Goal: Check status: Check status

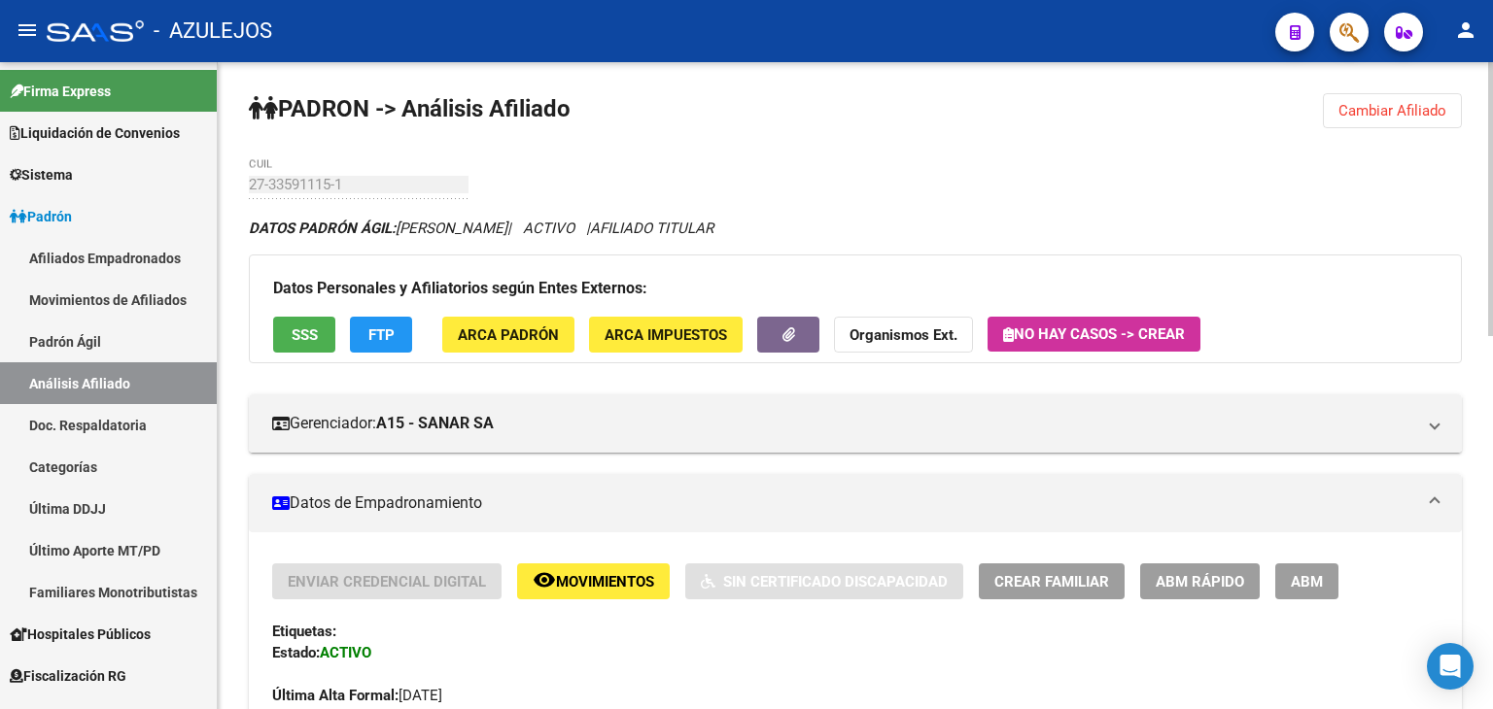
scroll to position [292, 0]
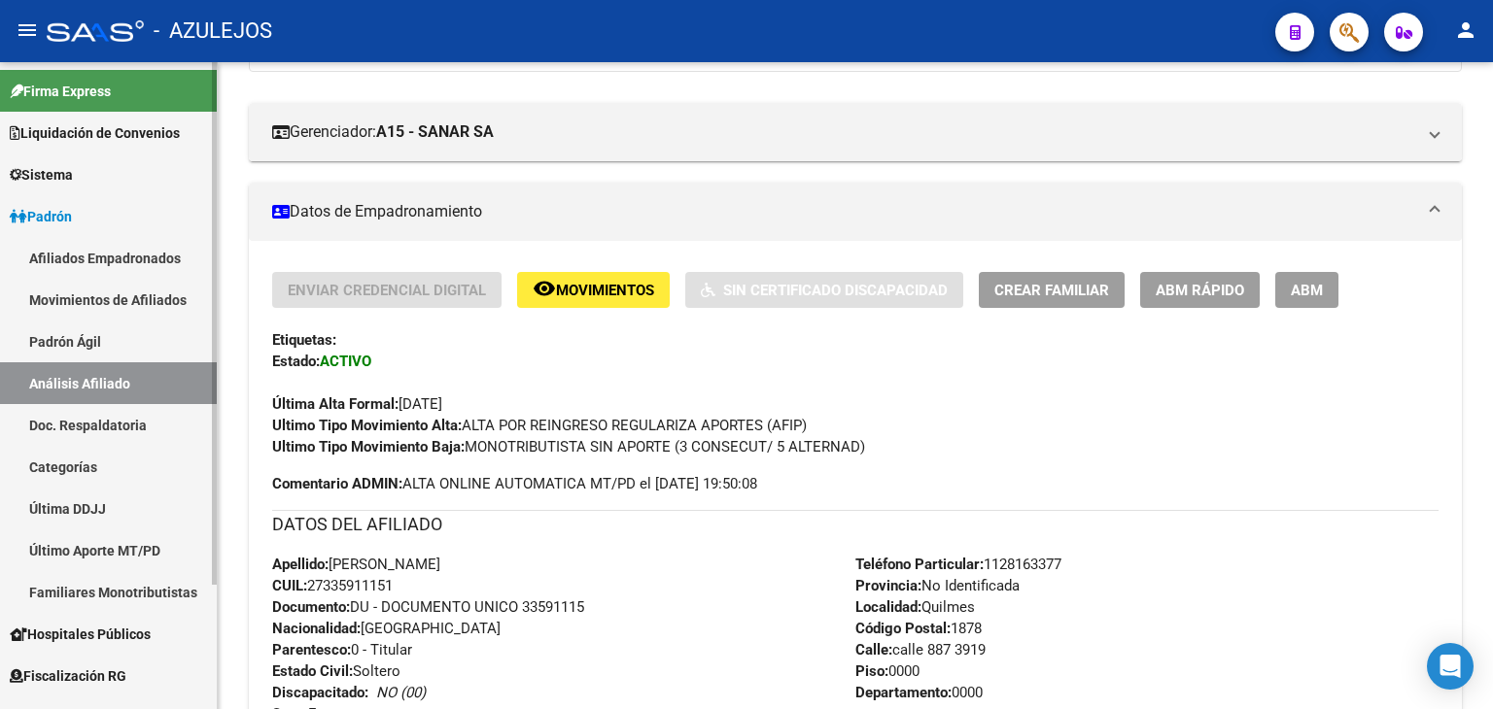
click at [65, 355] on link "Padrón Ágil" at bounding box center [108, 342] width 217 height 42
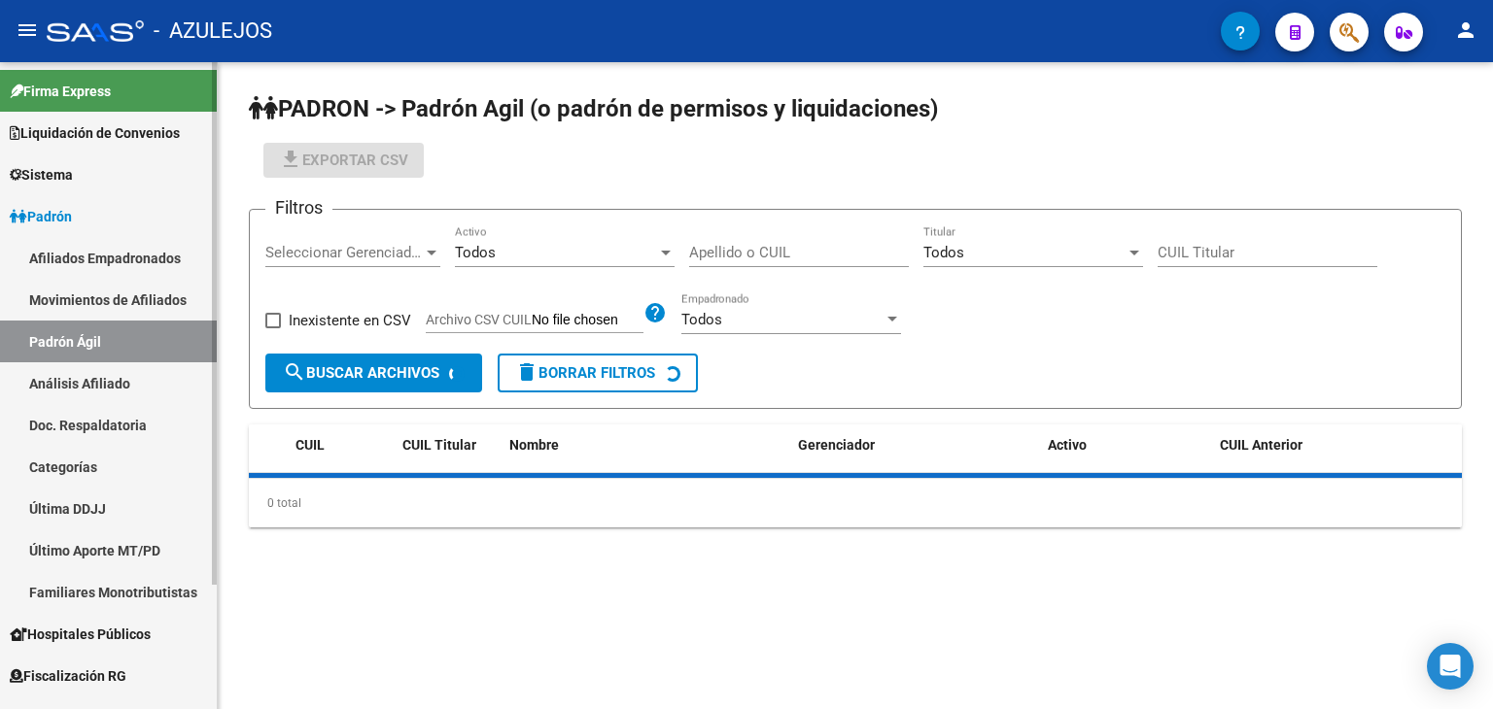
click at [55, 378] on link "Análisis Afiliado" at bounding box center [108, 383] width 217 height 42
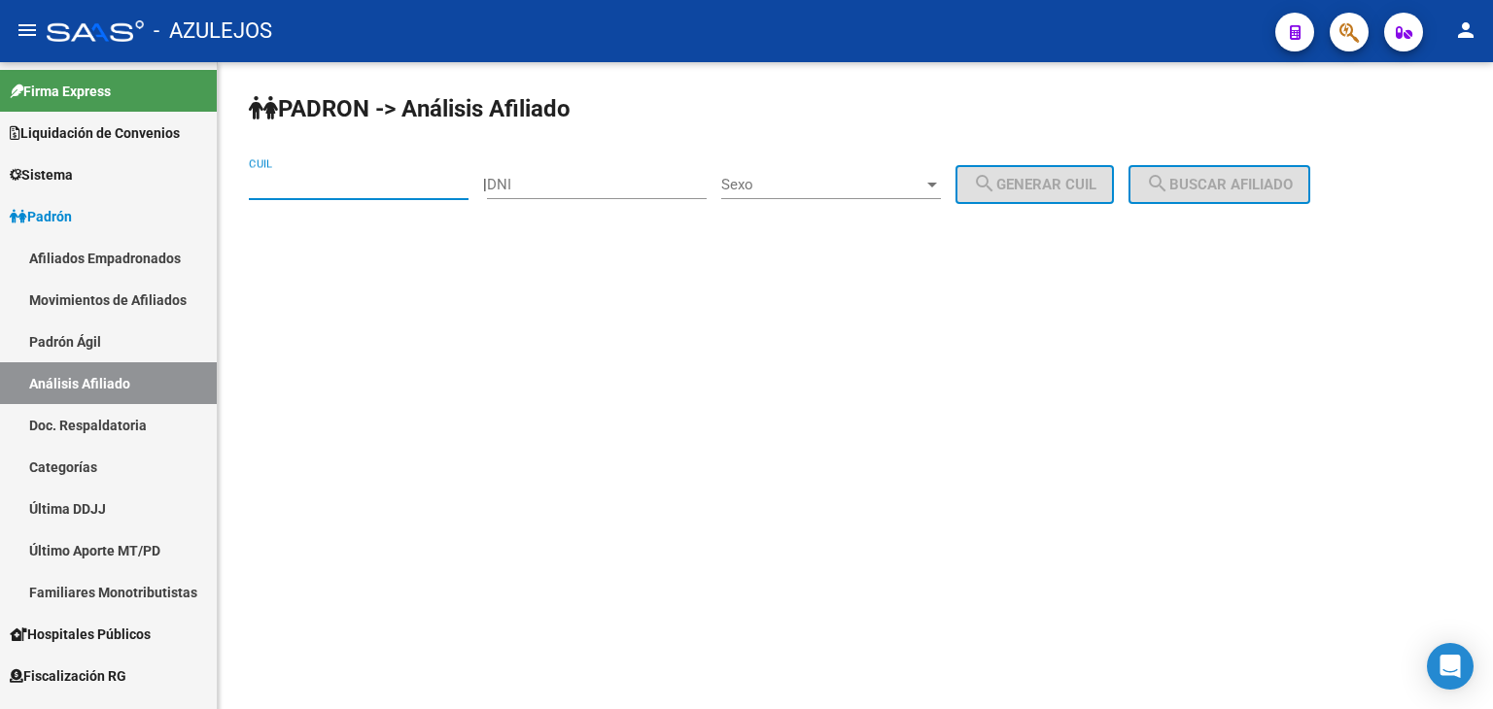
paste input "23-12535106-9"
type input "23-12535106-9"
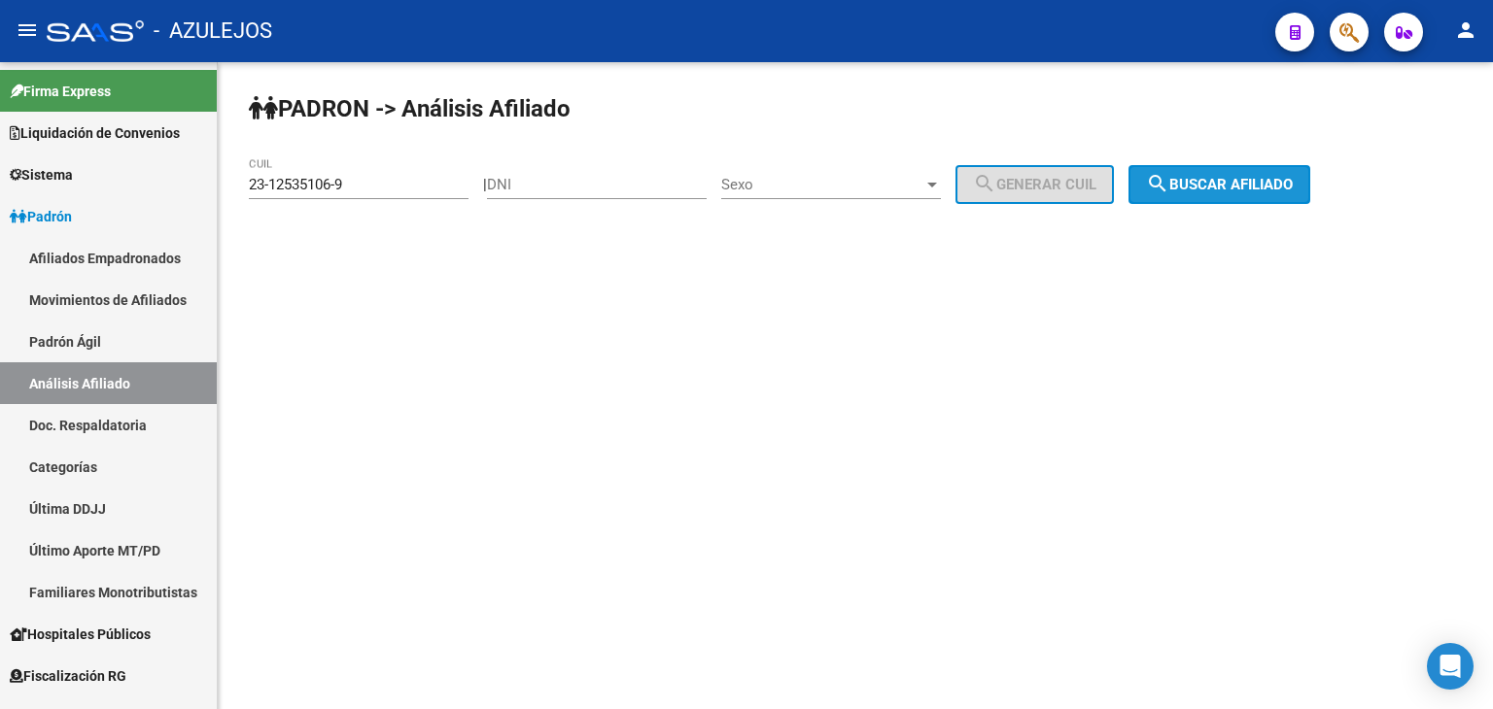
click at [1200, 184] on span "search Buscar afiliado" at bounding box center [1219, 184] width 147 height 17
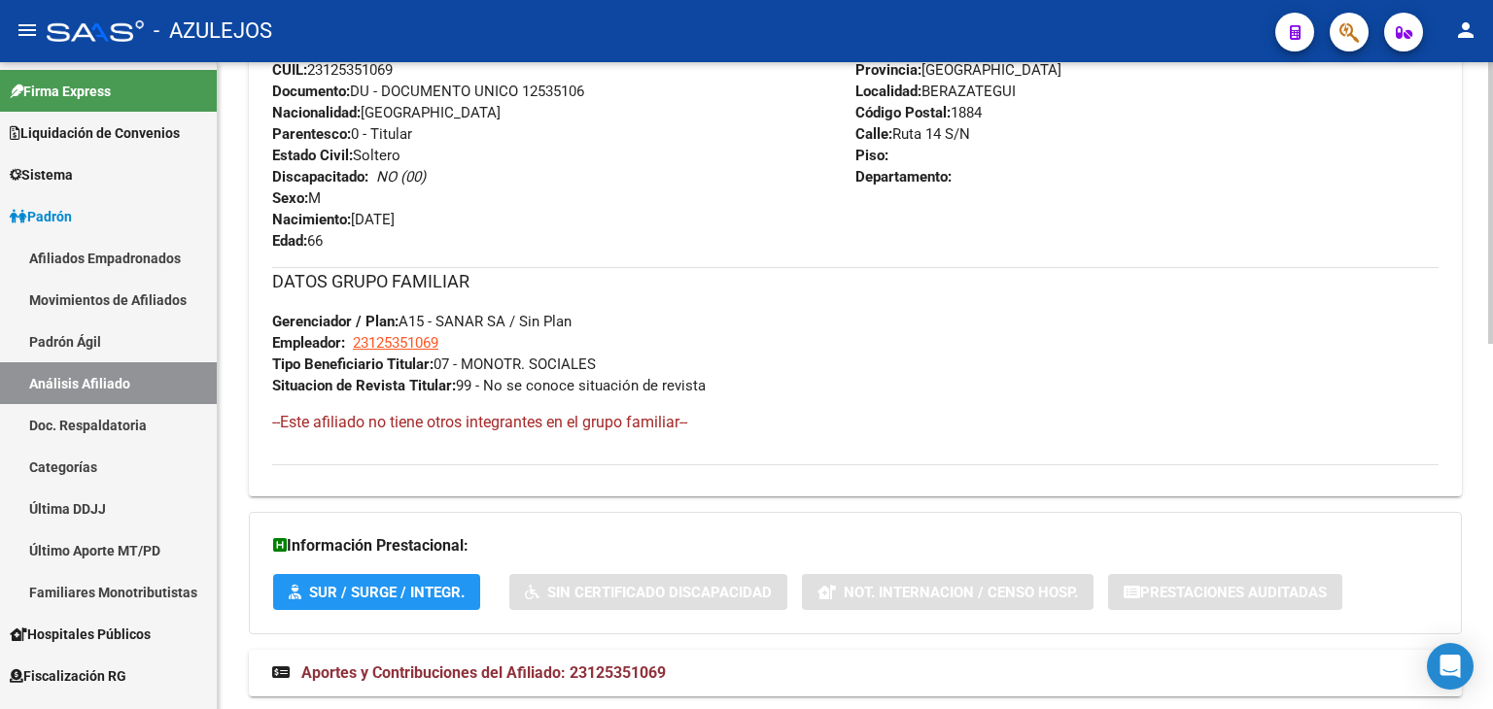
scroll to position [841, 0]
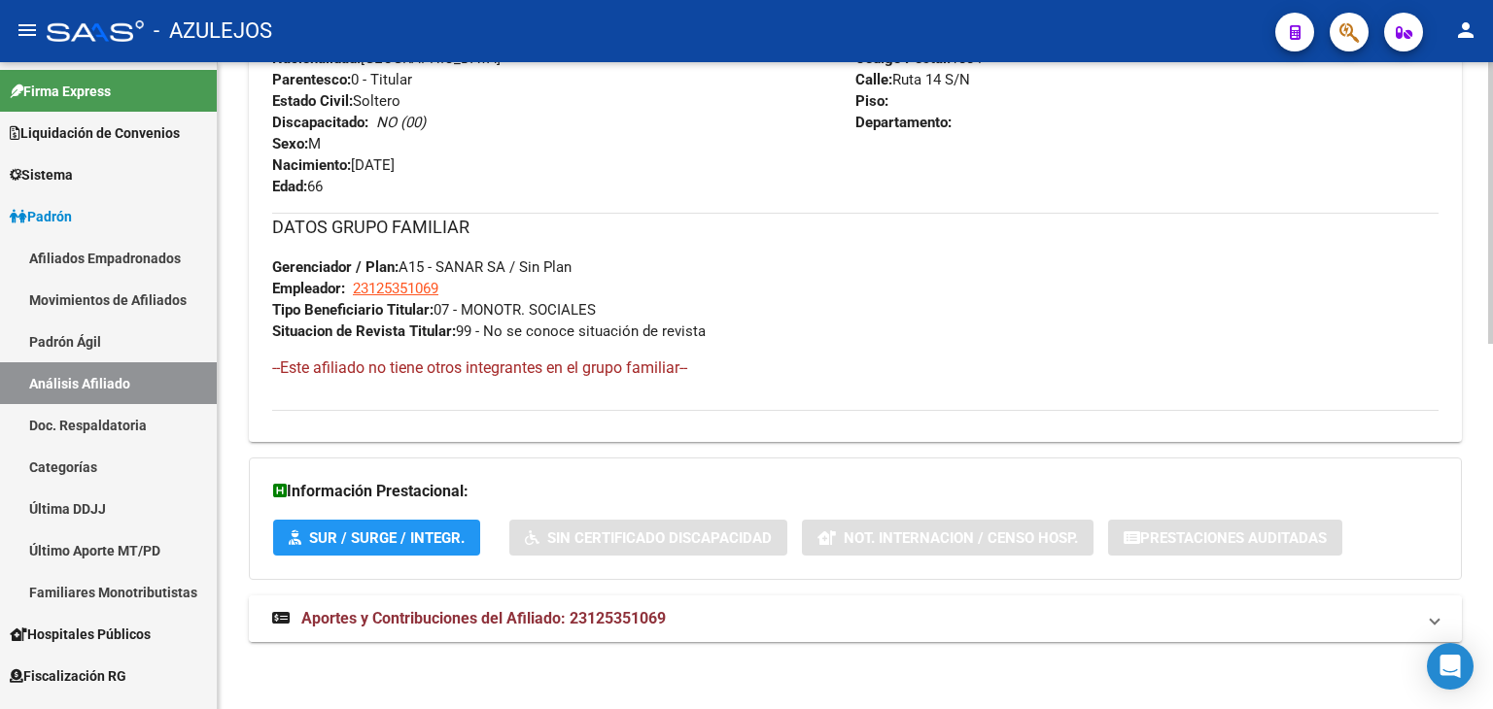
click at [447, 622] on span "Aportes y Contribuciones del Afiliado: 23125351069" at bounding box center [483, 618] width 364 height 18
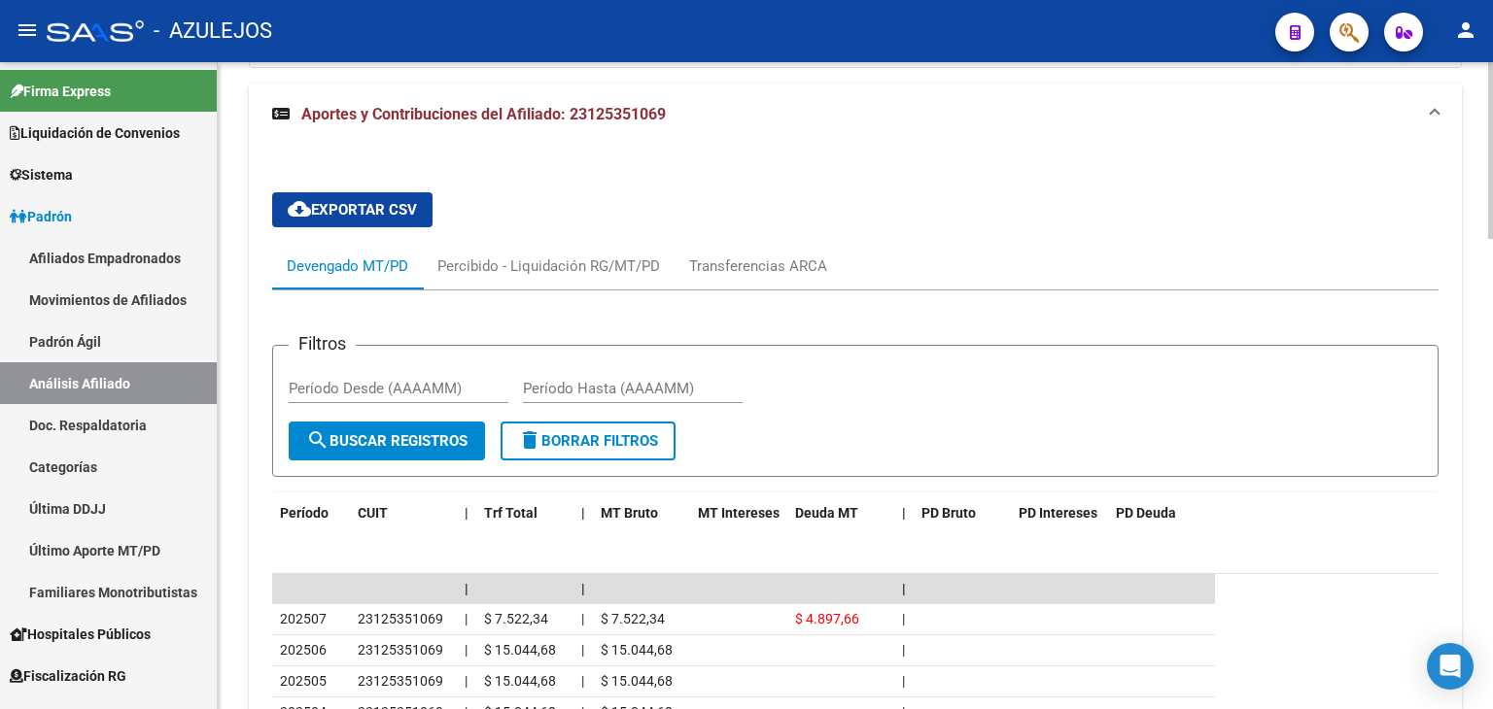
scroll to position [1547, 0]
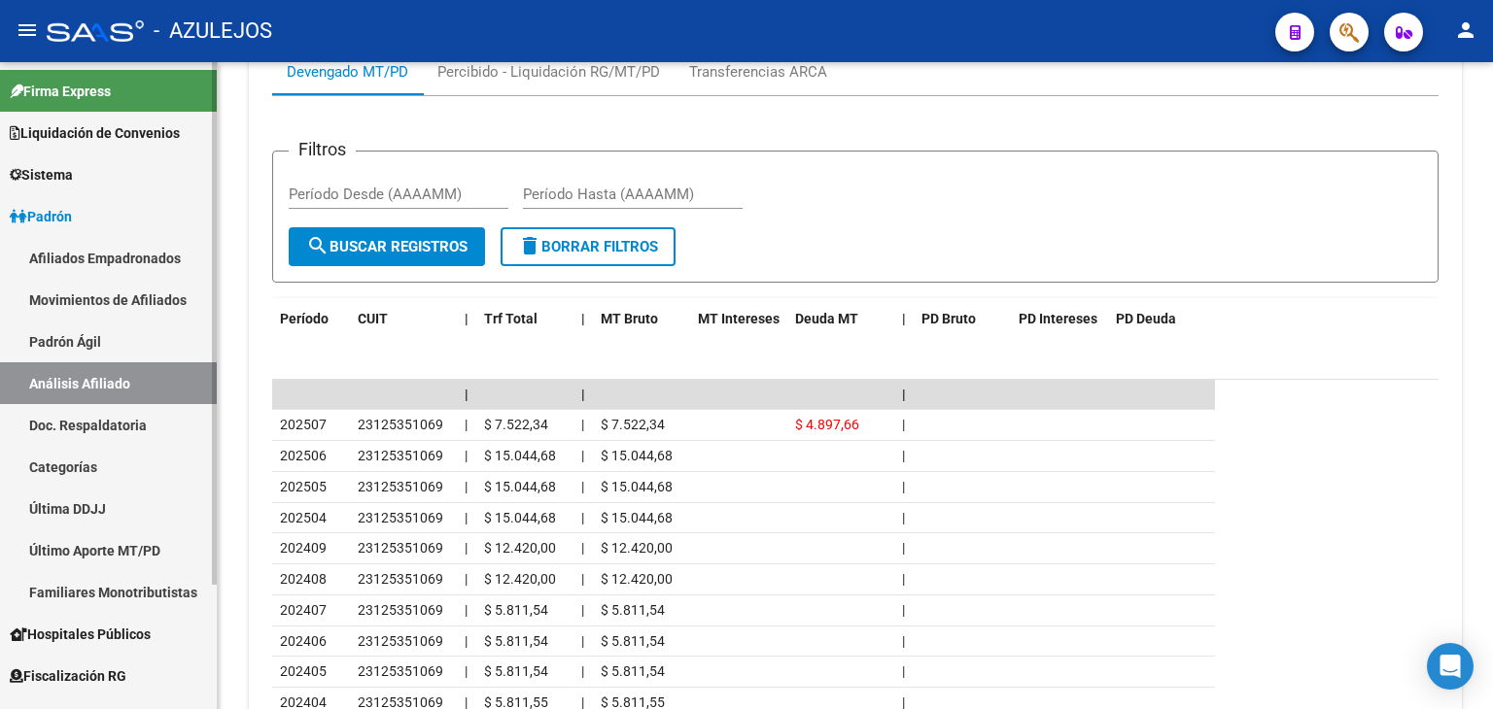
click at [58, 351] on link "Padrón Ágil" at bounding box center [108, 342] width 217 height 42
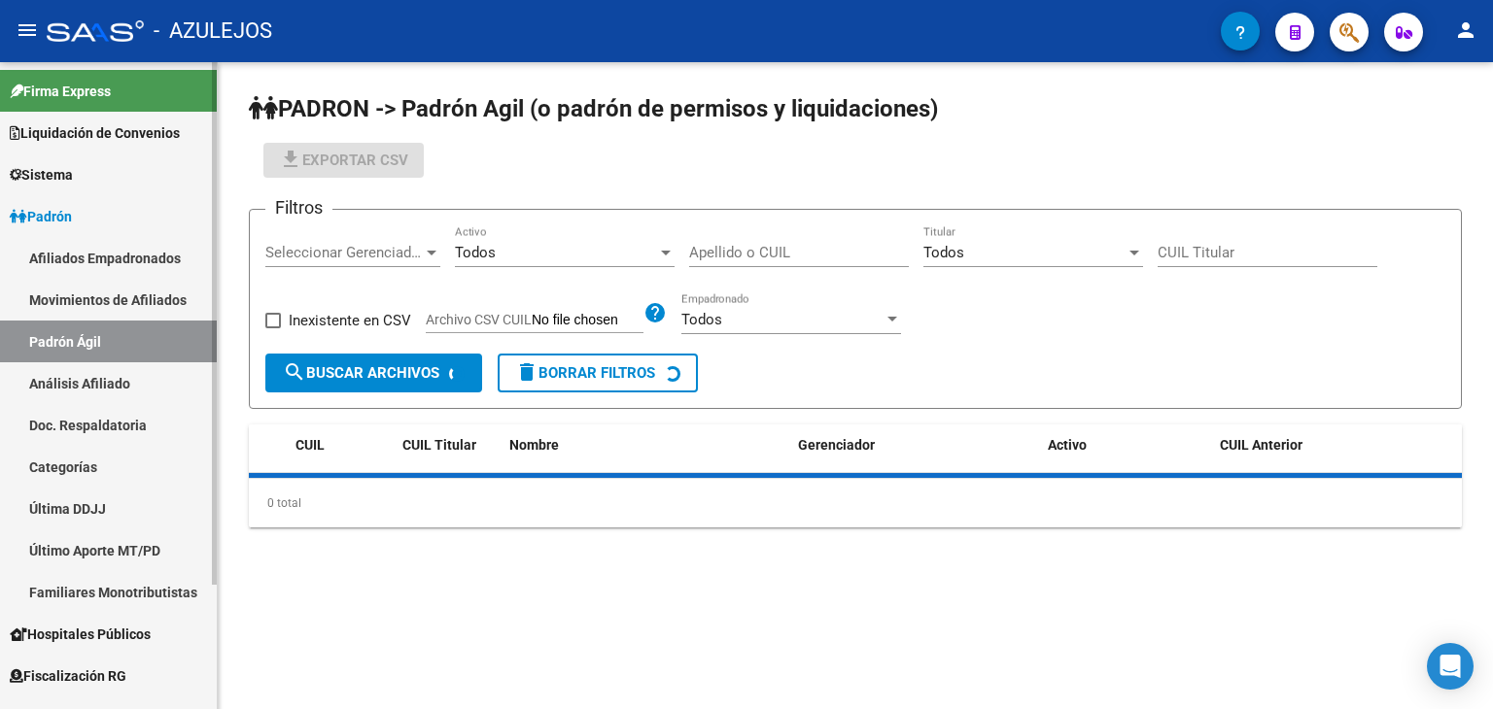
click at [61, 390] on link "Análisis Afiliado" at bounding box center [108, 383] width 217 height 42
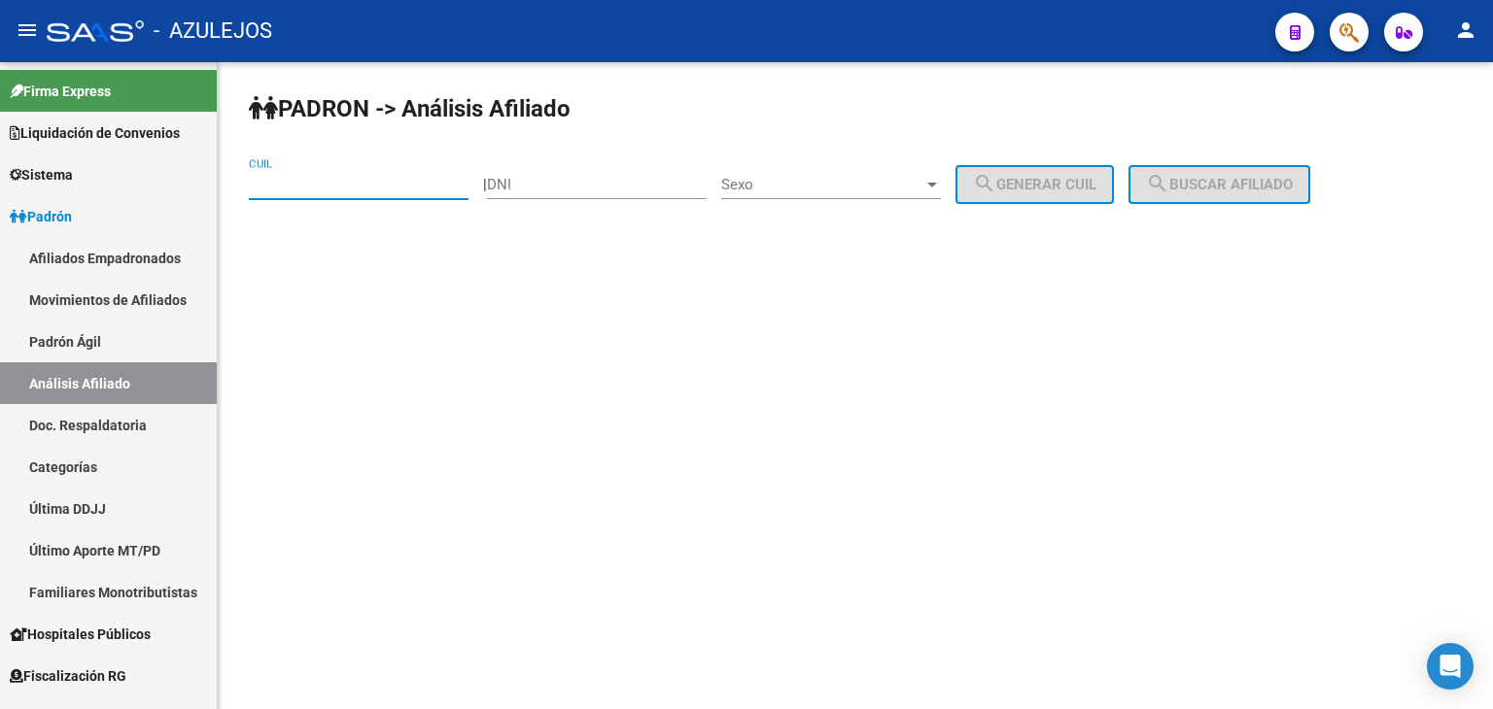
paste input "27-18355564-8"
type input "27-18355564-8"
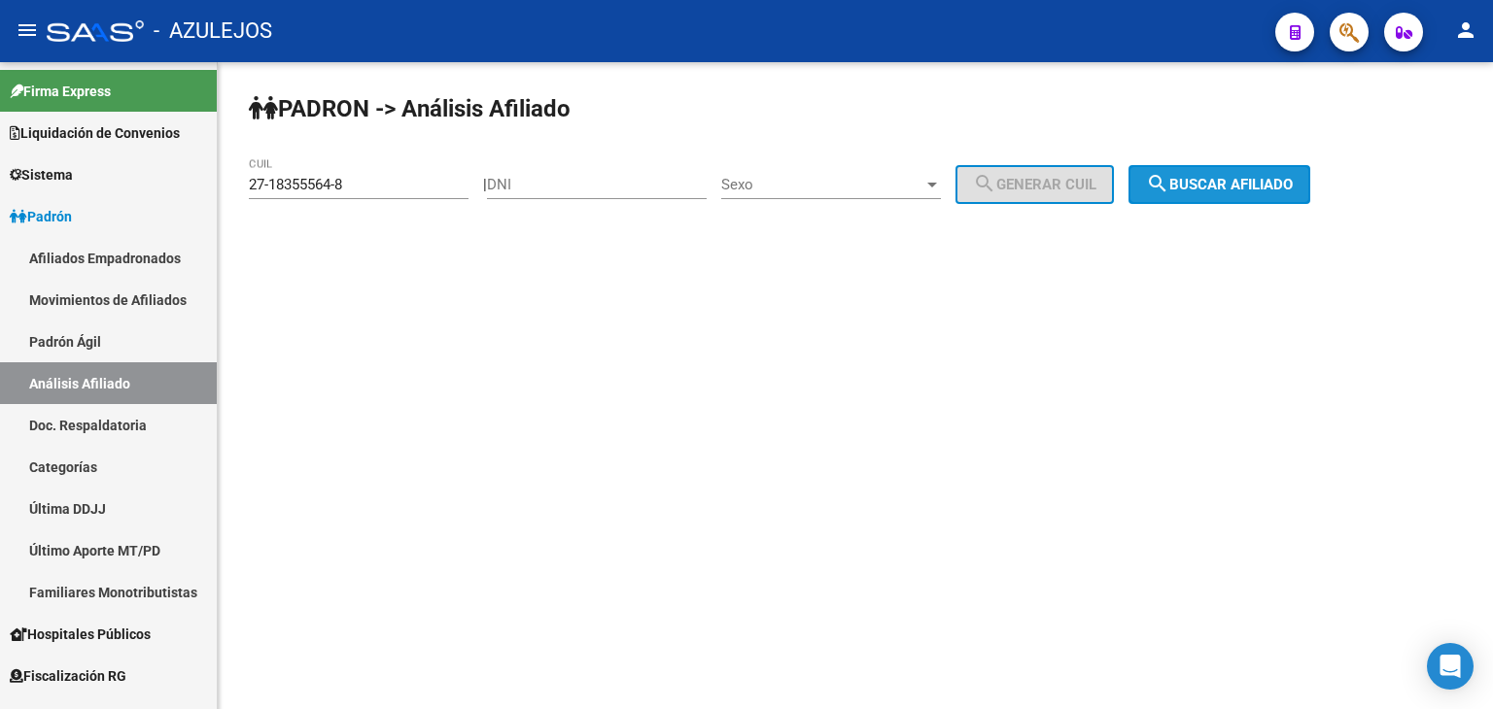
click at [1270, 173] on button "search Buscar afiliado" at bounding box center [1219, 184] width 182 height 39
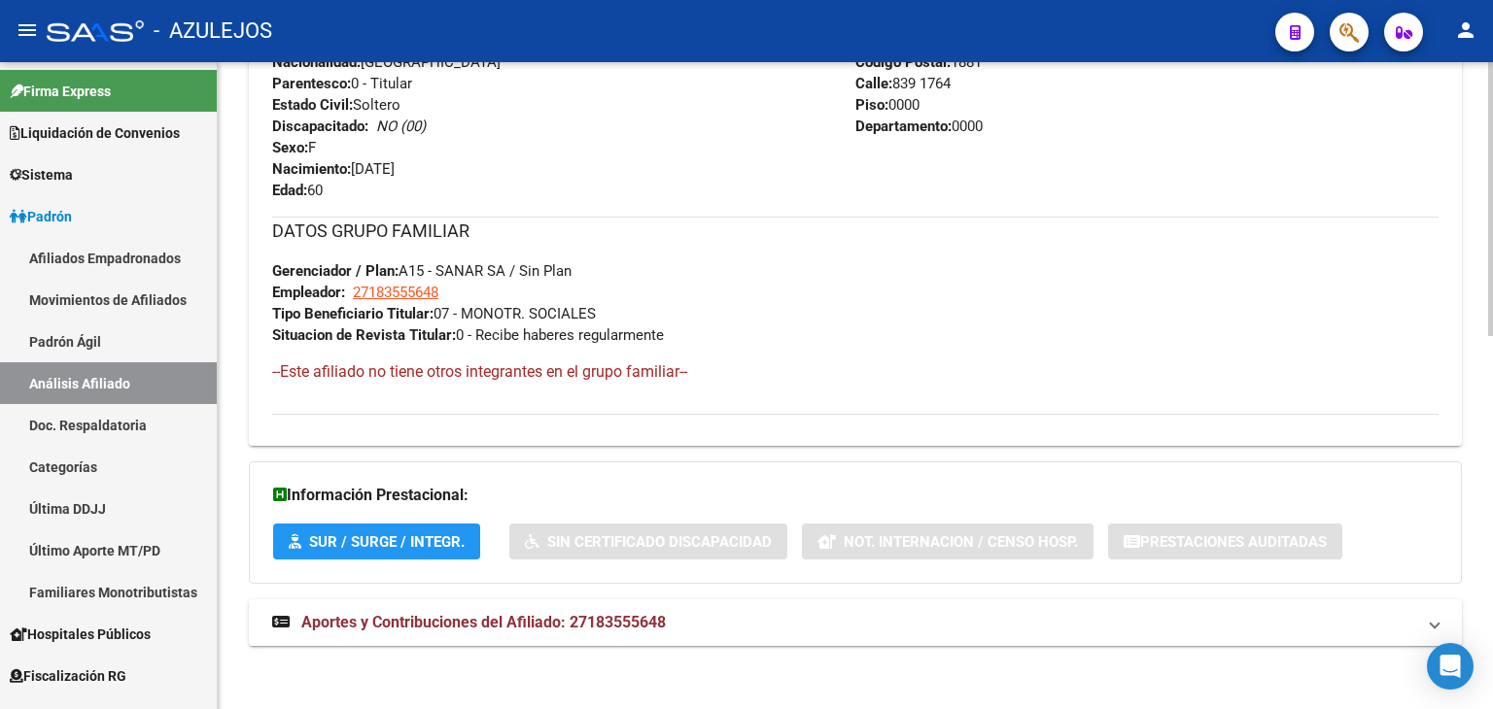
scroll to position [883, 0]
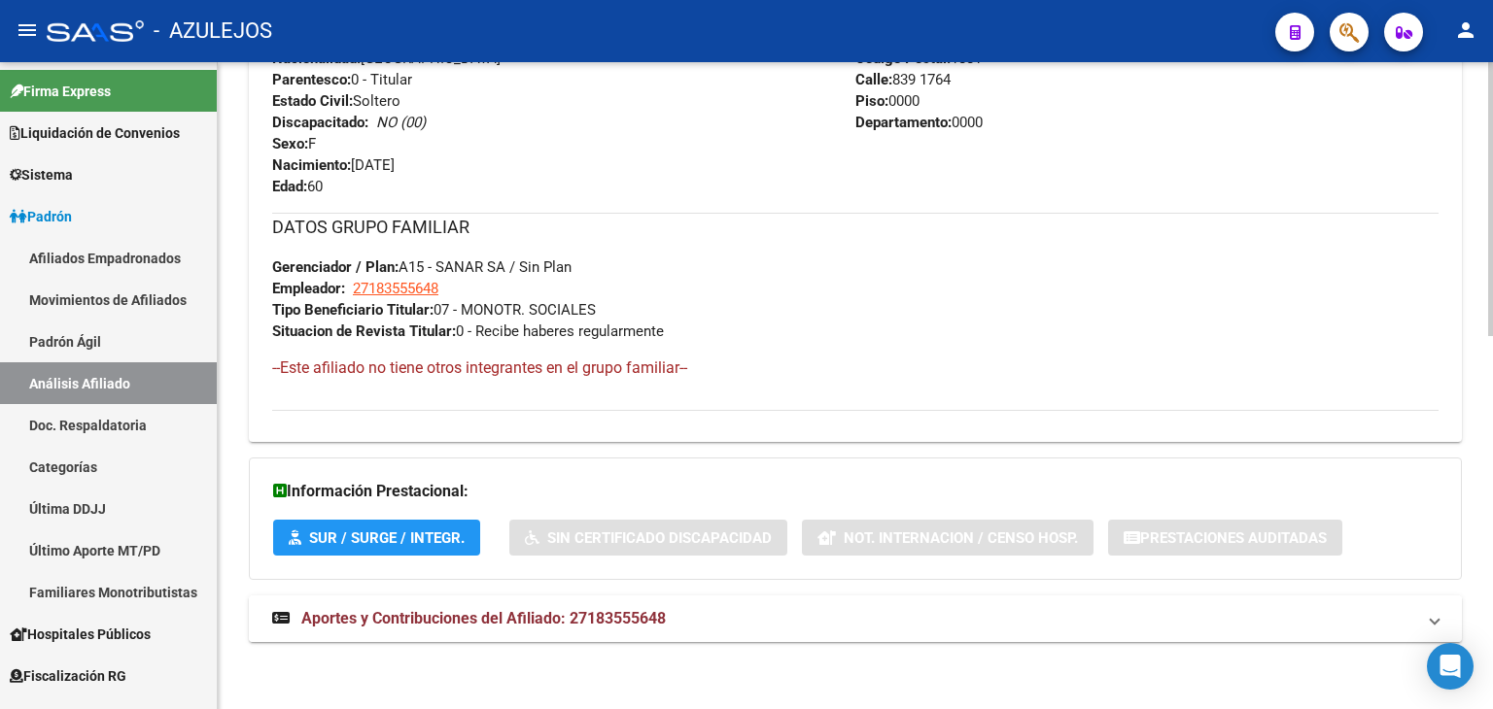
click at [393, 617] on span "Aportes y Contribuciones del Afiliado: 27183555648" at bounding box center [483, 618] width 364 height 18
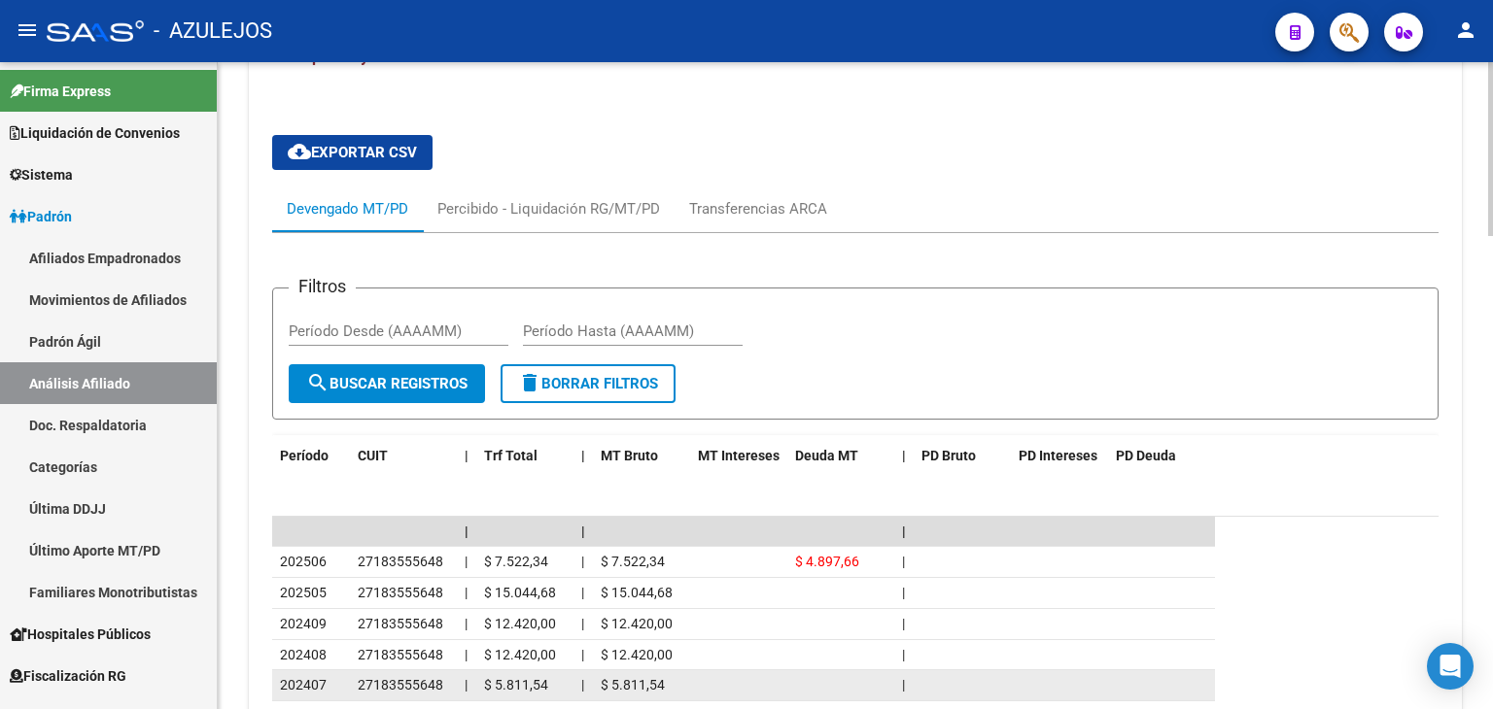
scroll to position [1563, 0]
